Goal: Information Seeking & Learning: Learn about a topic

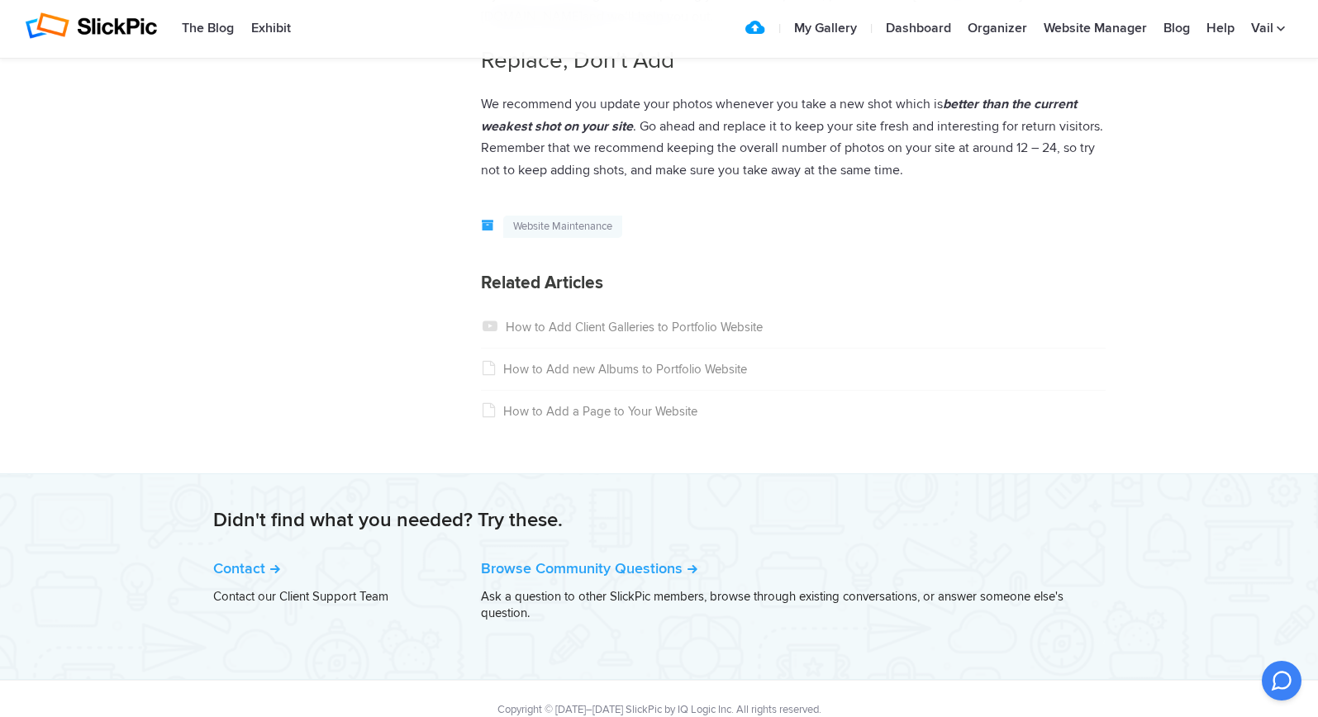
scroll to position [2159, 0]
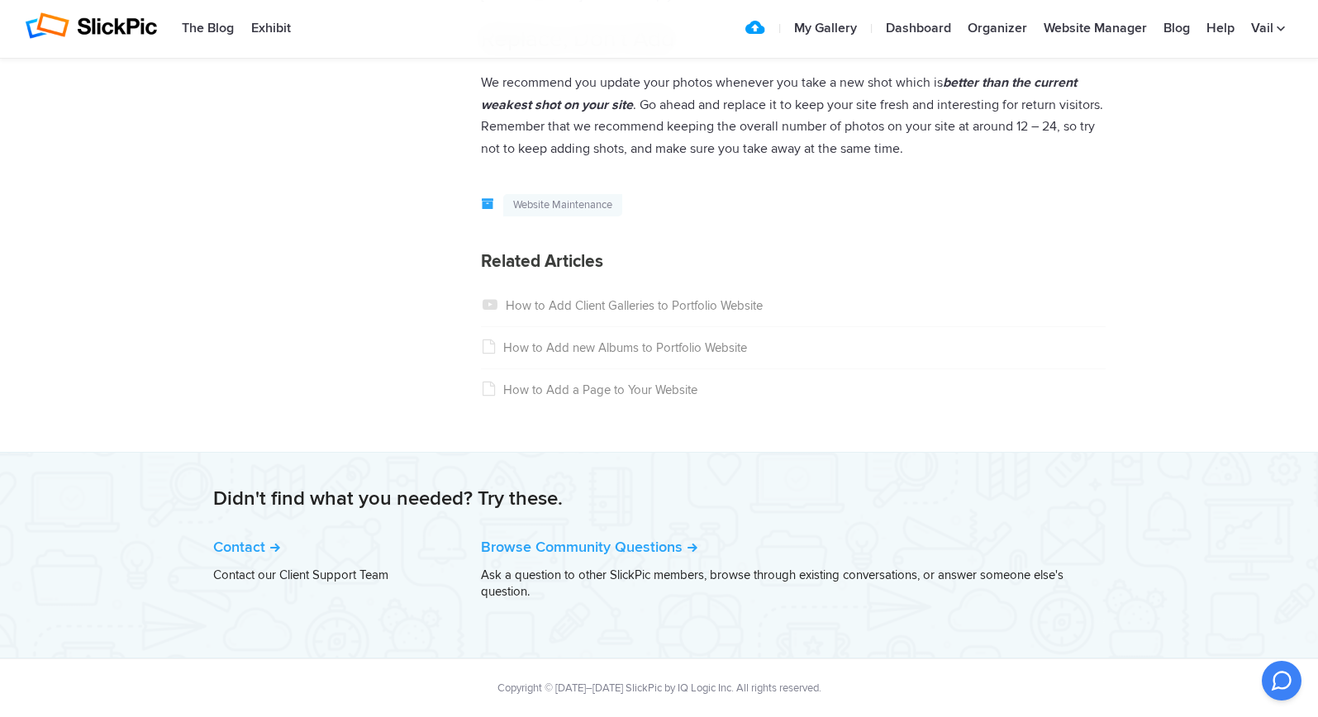
click at [683, 358] on li "How to Add new Albums to Portfolio Website" at bounding box center [793, 348] width 625 height 42
click at [683, 346] on link "How to Add new Albums to Portfolio Website" at bounding box center [614, 347] width 266 height 15
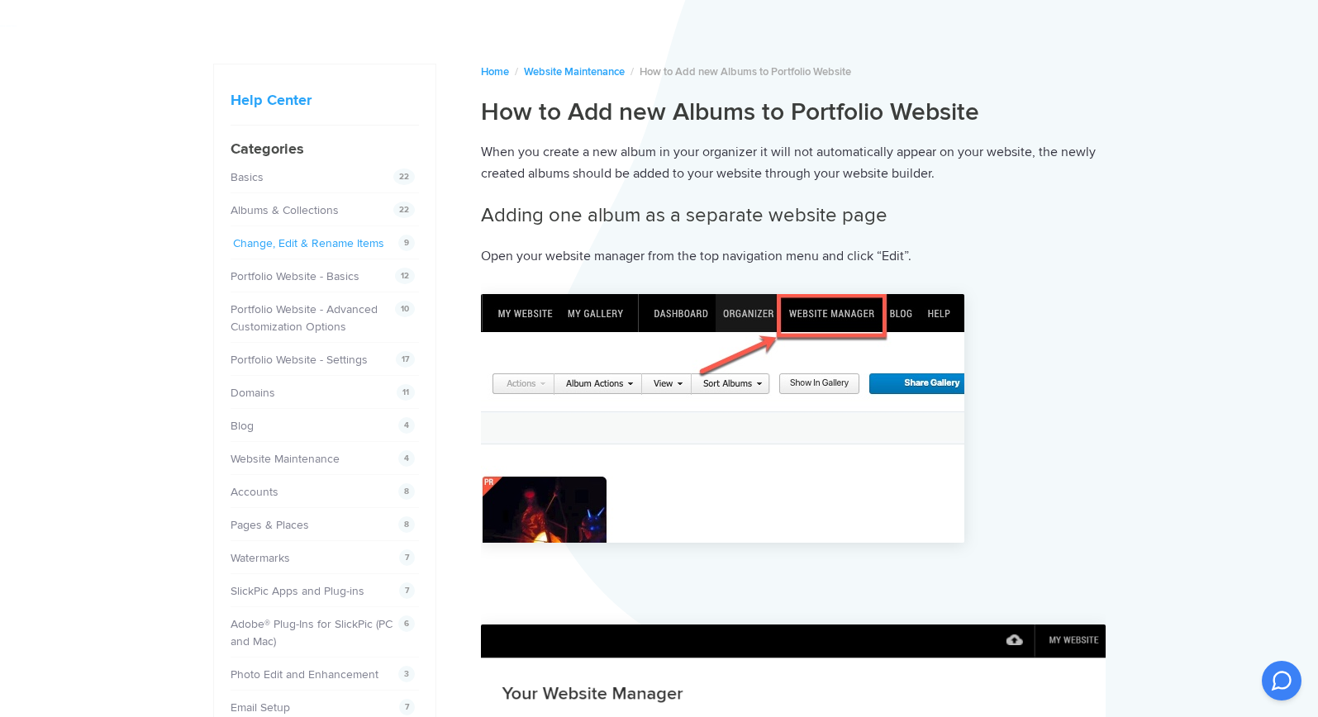
scroll to position [60, 0]
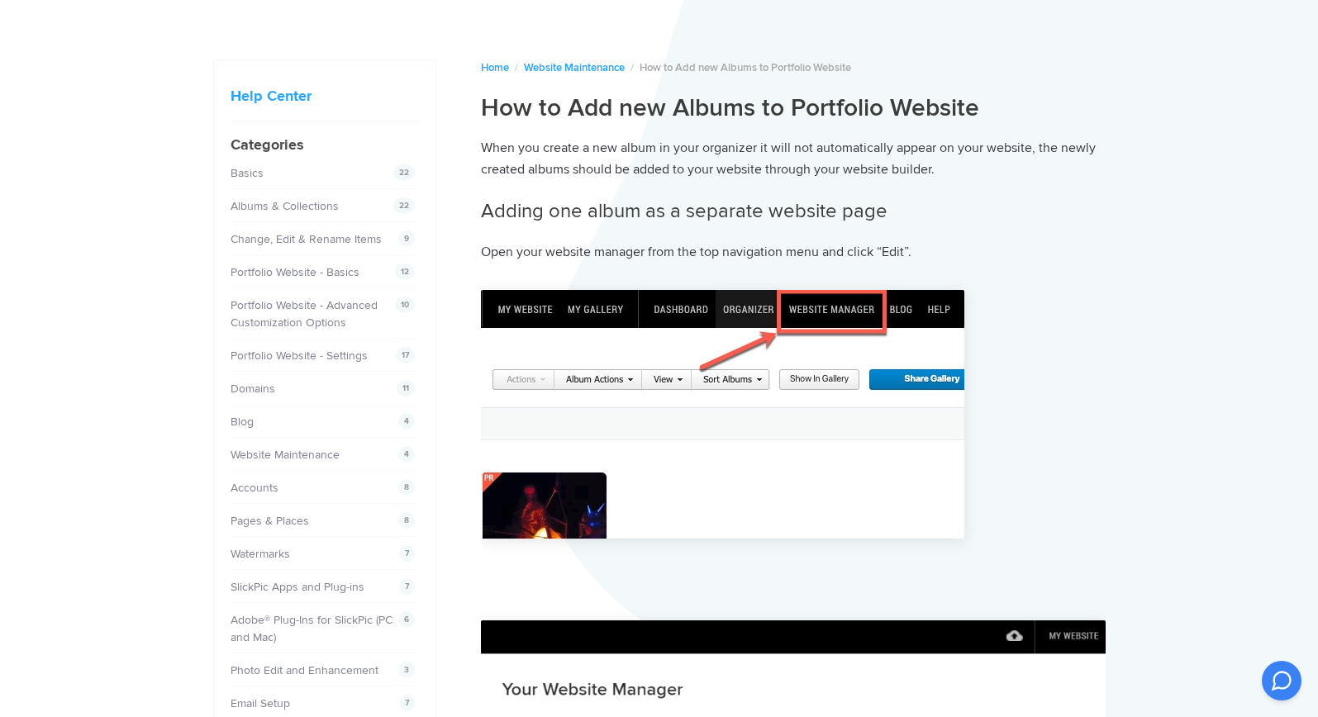
click at [355, 179] on div "22 Basics" at bounding box center [321, 172] width 180 height 17
click at [399, 170] on span "22" at bounding box center [403, 172] width 21 height 17
click at [251, 172] on link "Basics" at bounding box center [249, 173] width 33 height 14
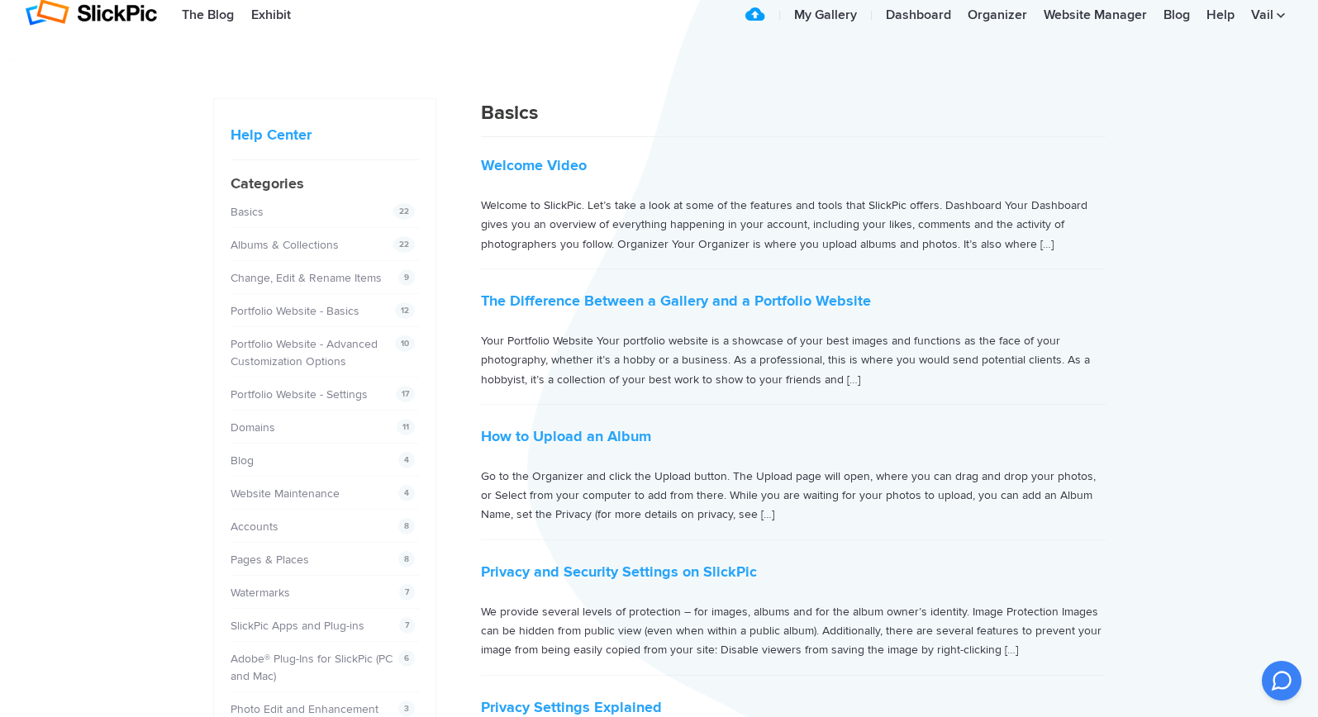
scroll to position [23, 0]
click at [702, 296] on link "The Difference Between a Gallery and a Portfolio Website" at bounding box center [676, 299] width 390 height 18
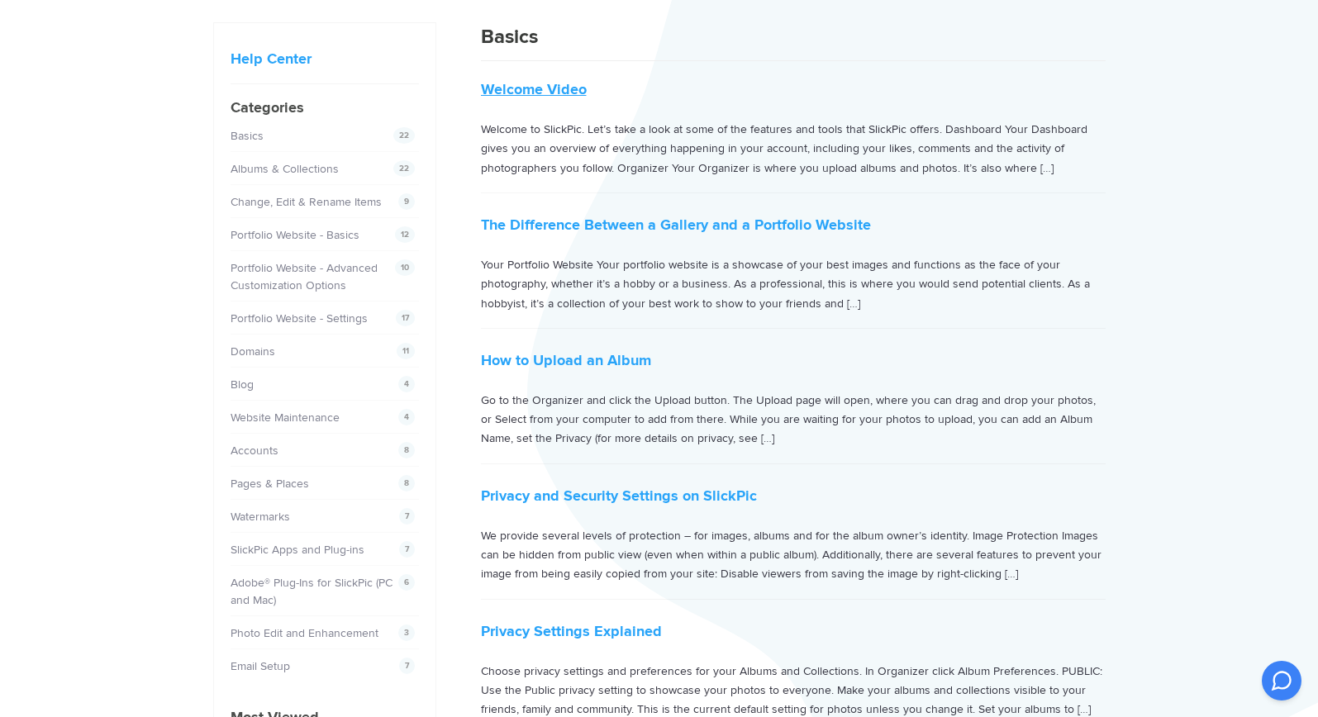
scroll to position [0, 0]
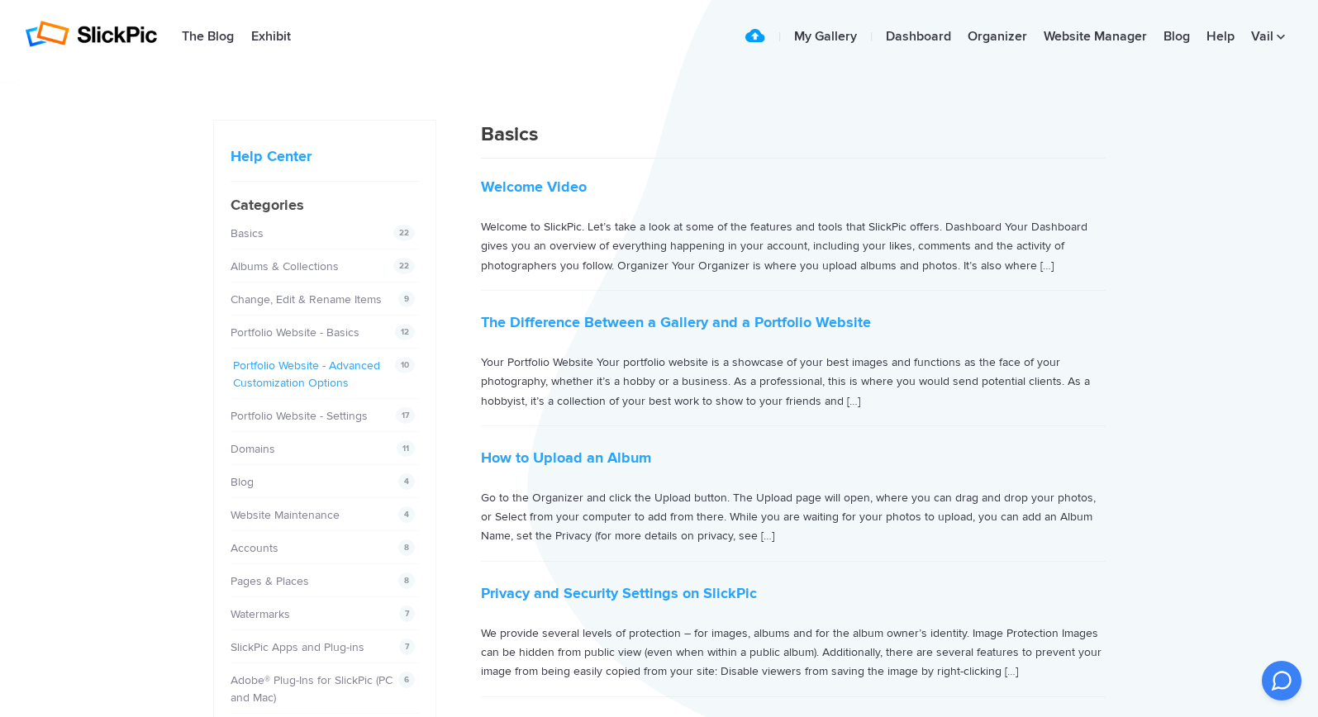
click at [306, 372] on link "Portfolio Website - Advanced Customization Options" at bounding box center [306, 374] width 147 height 31
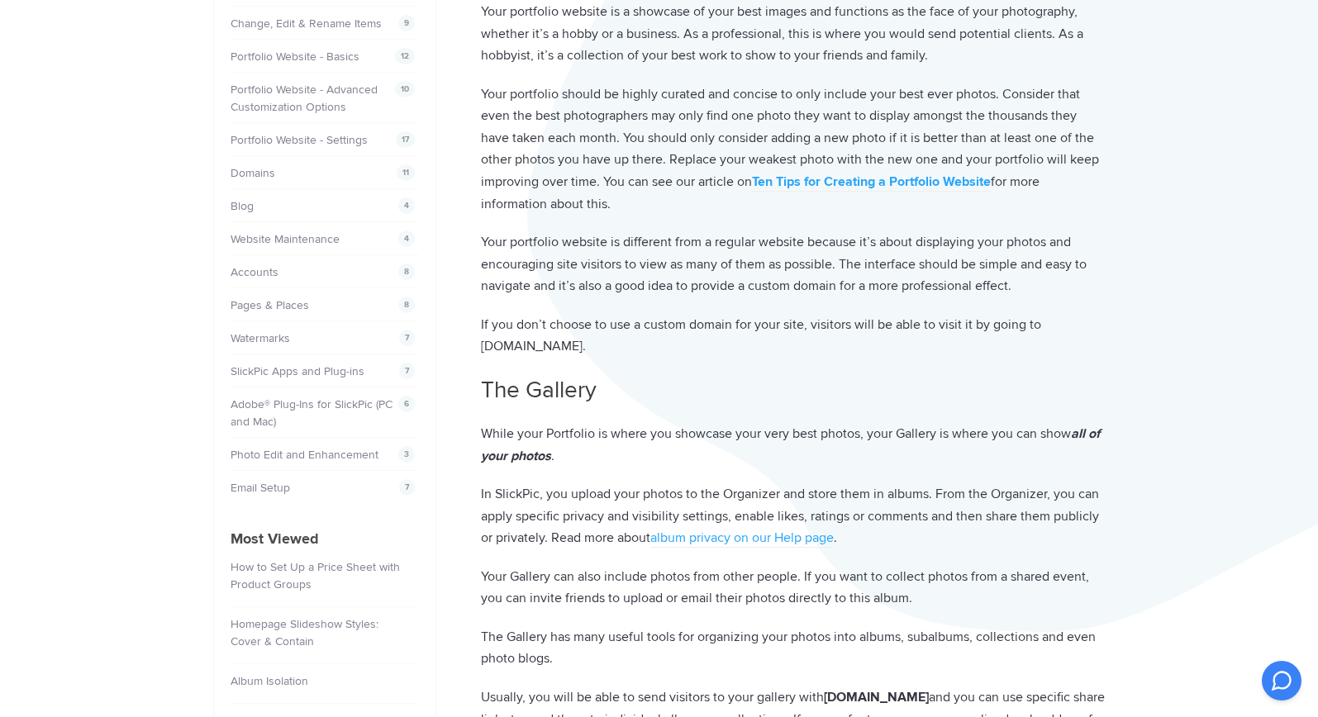
scroll to position [279, 0]
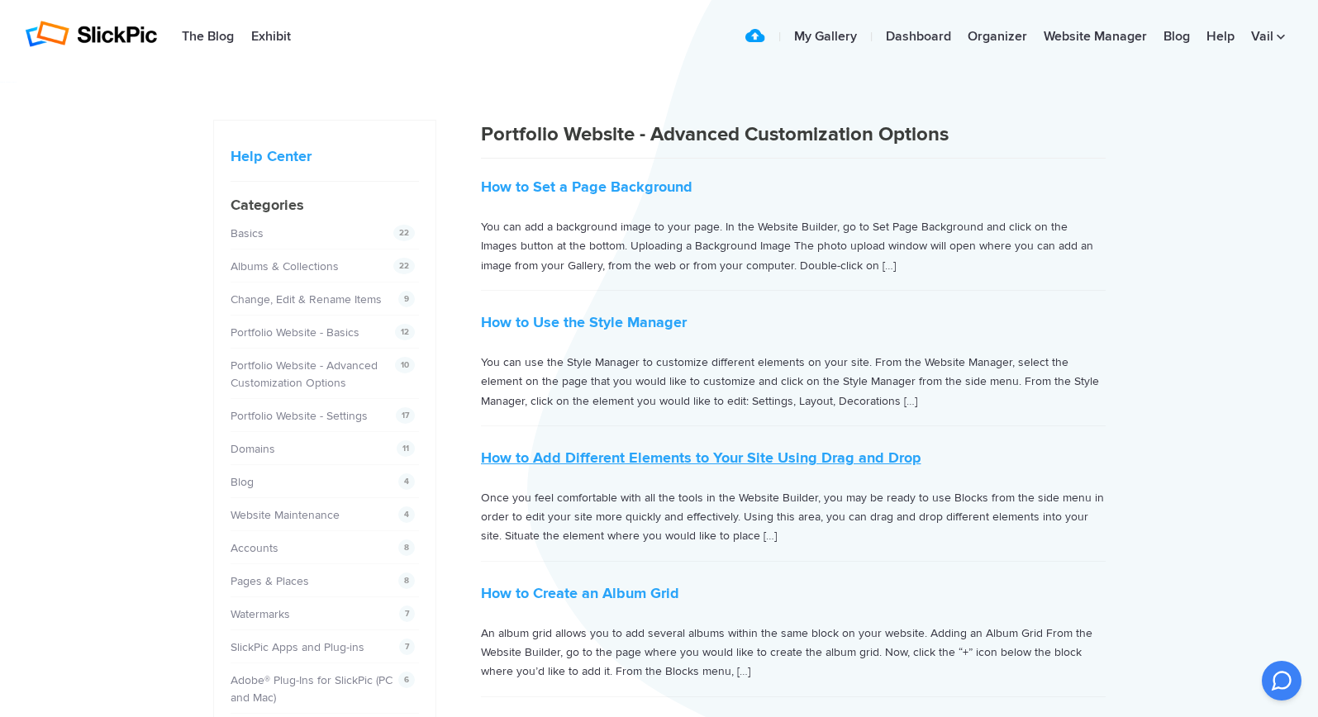
click at [569, 457] on link "How to Add Different Elements to Your Site Using Drag and Drop" at bounding box center [701, 458] width 440 height 18
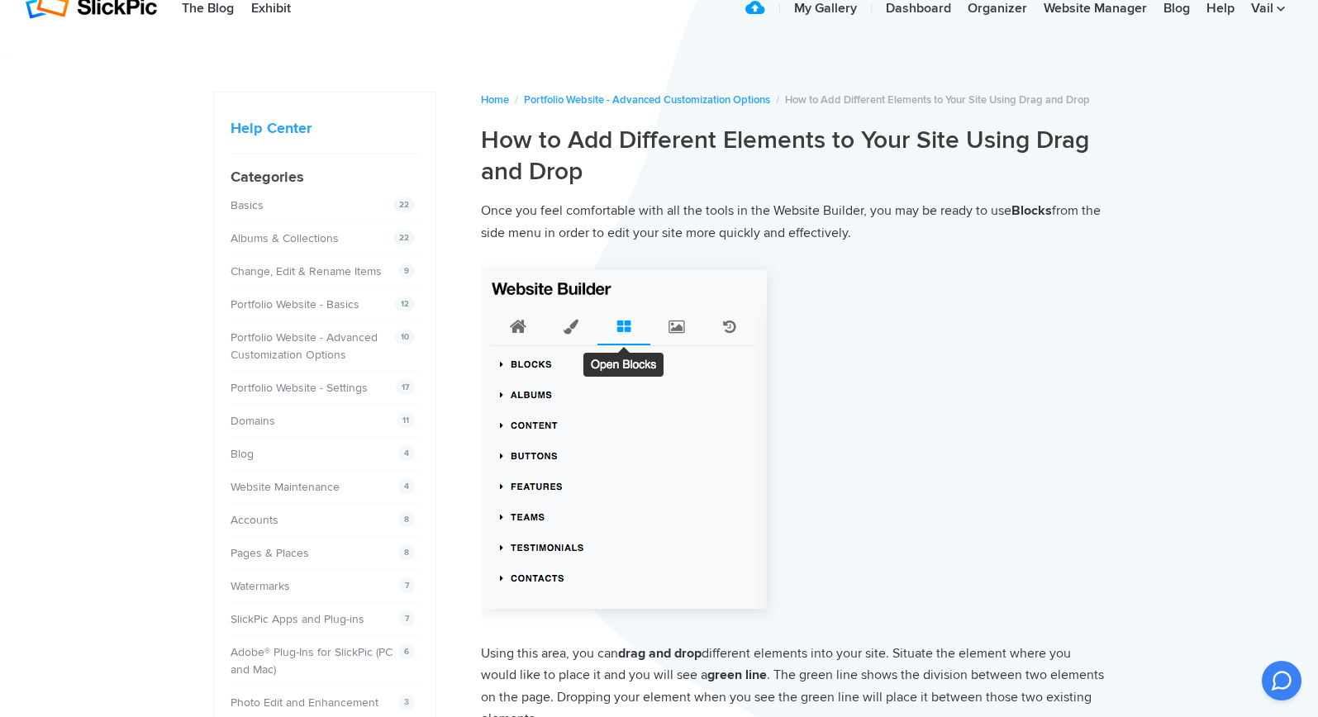
scroll to position [40, 0]
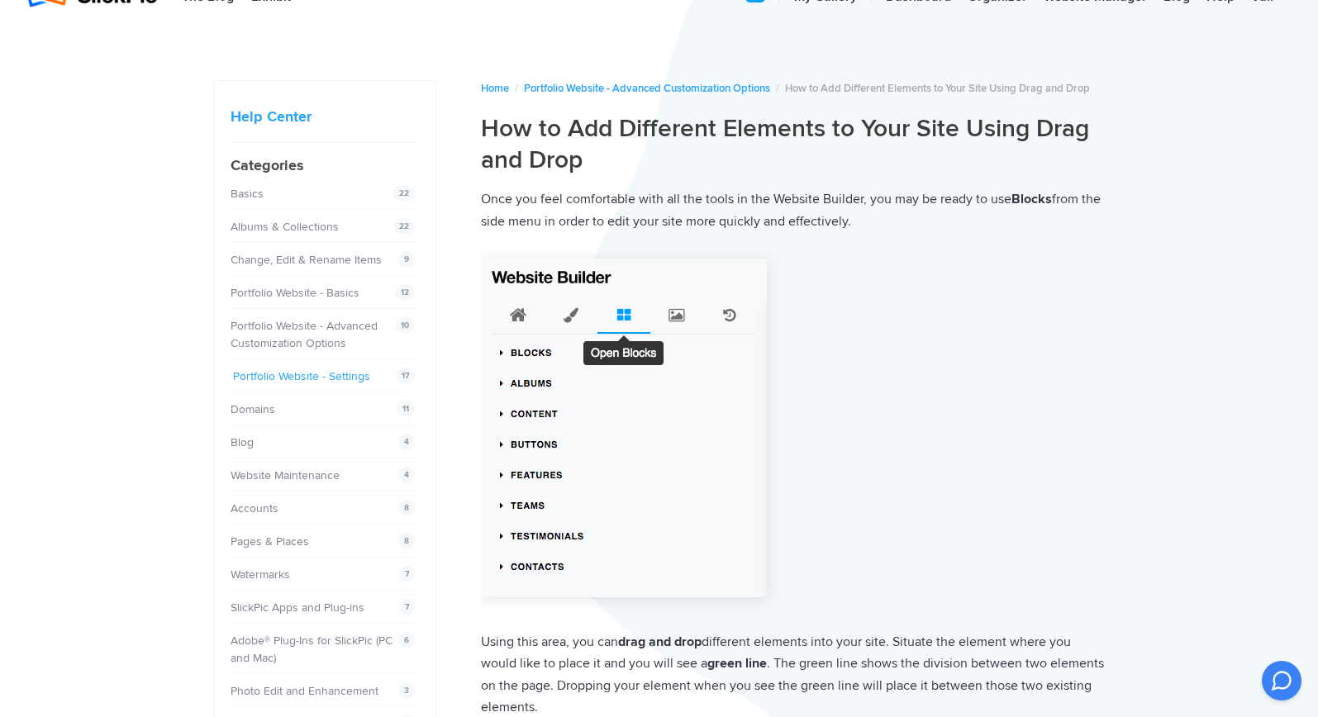
click at [285, 369] on link "Portfolio Website - Settings" at bounding box center [301, 376] width 137 height 14
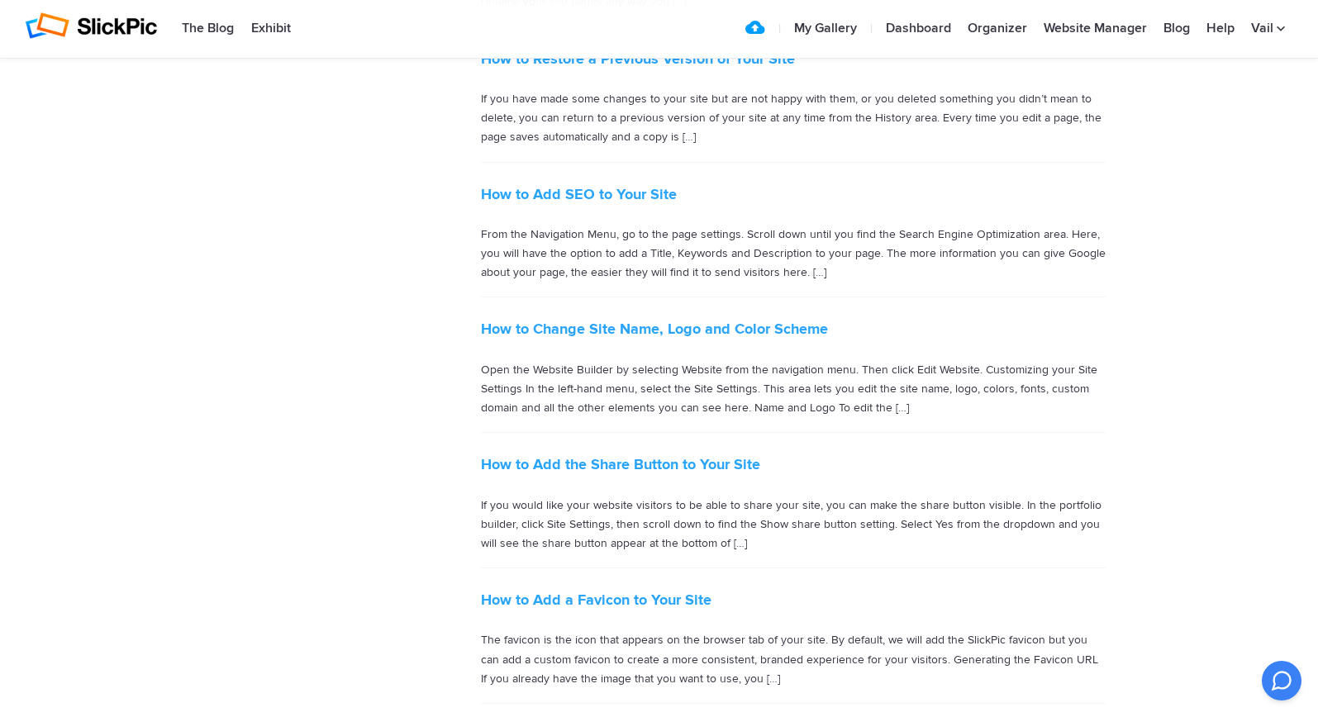
scroll to position [1736, 0]
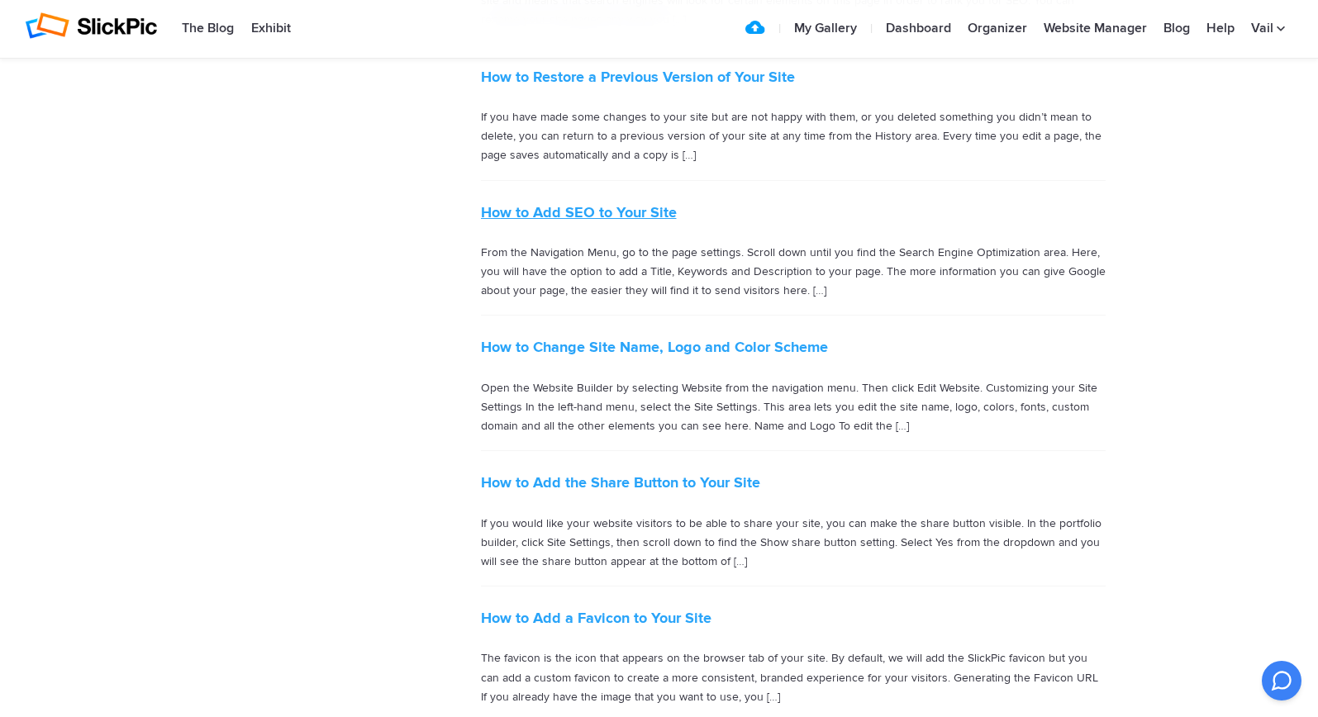
click at [527, 205] on link "How to Add SEO to Your Site" at bounding box center [579, 212] width 196 height 18
